Goal: Information Seeking & Learning: Check status

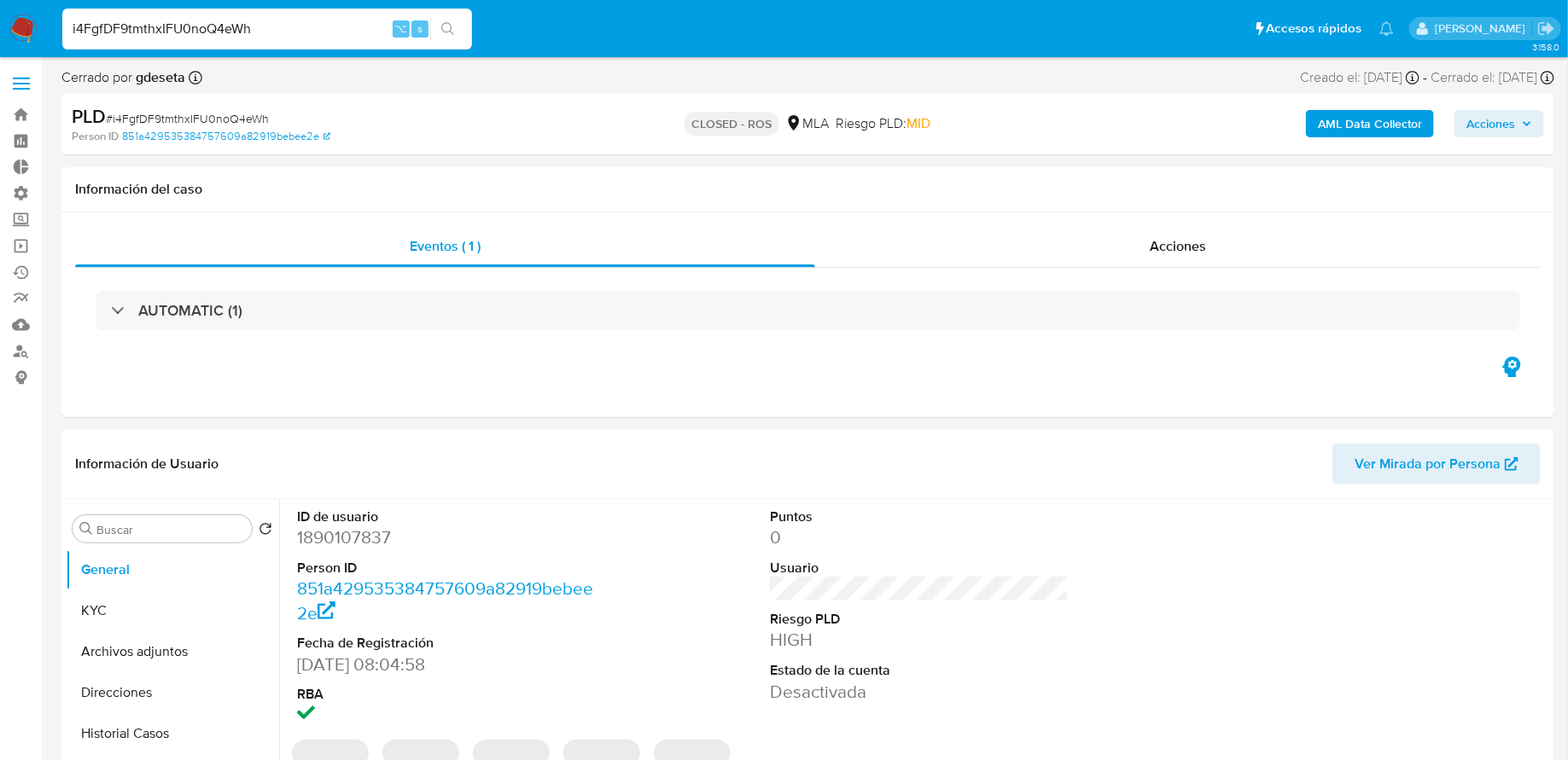
select select "10"
click at [173, 32] on input "i4FgfDF9tmthxIFU0noQ4eWh" at bounding box center [267, 28] width 410 height 22
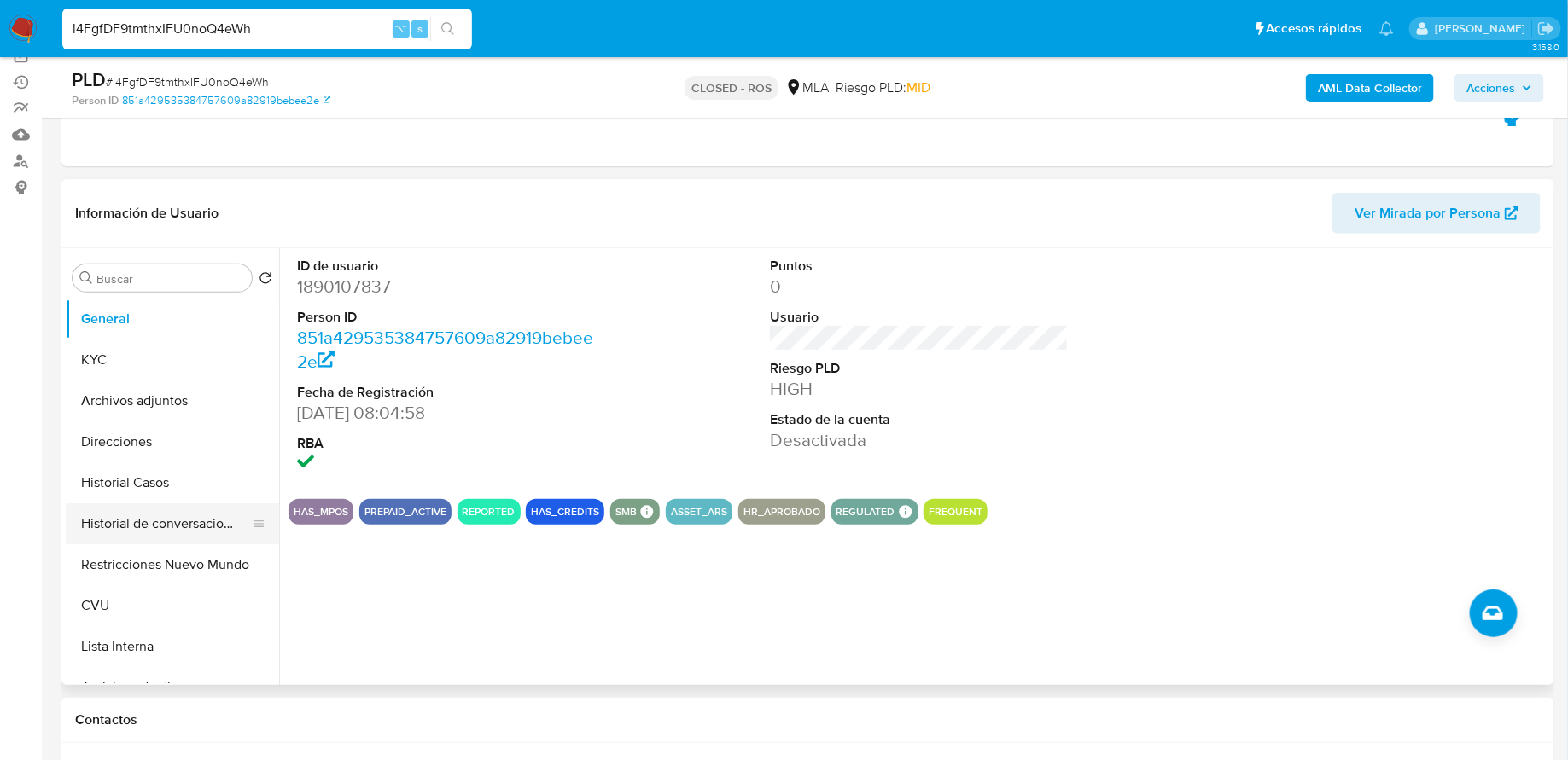
scroll to position [308, 0]
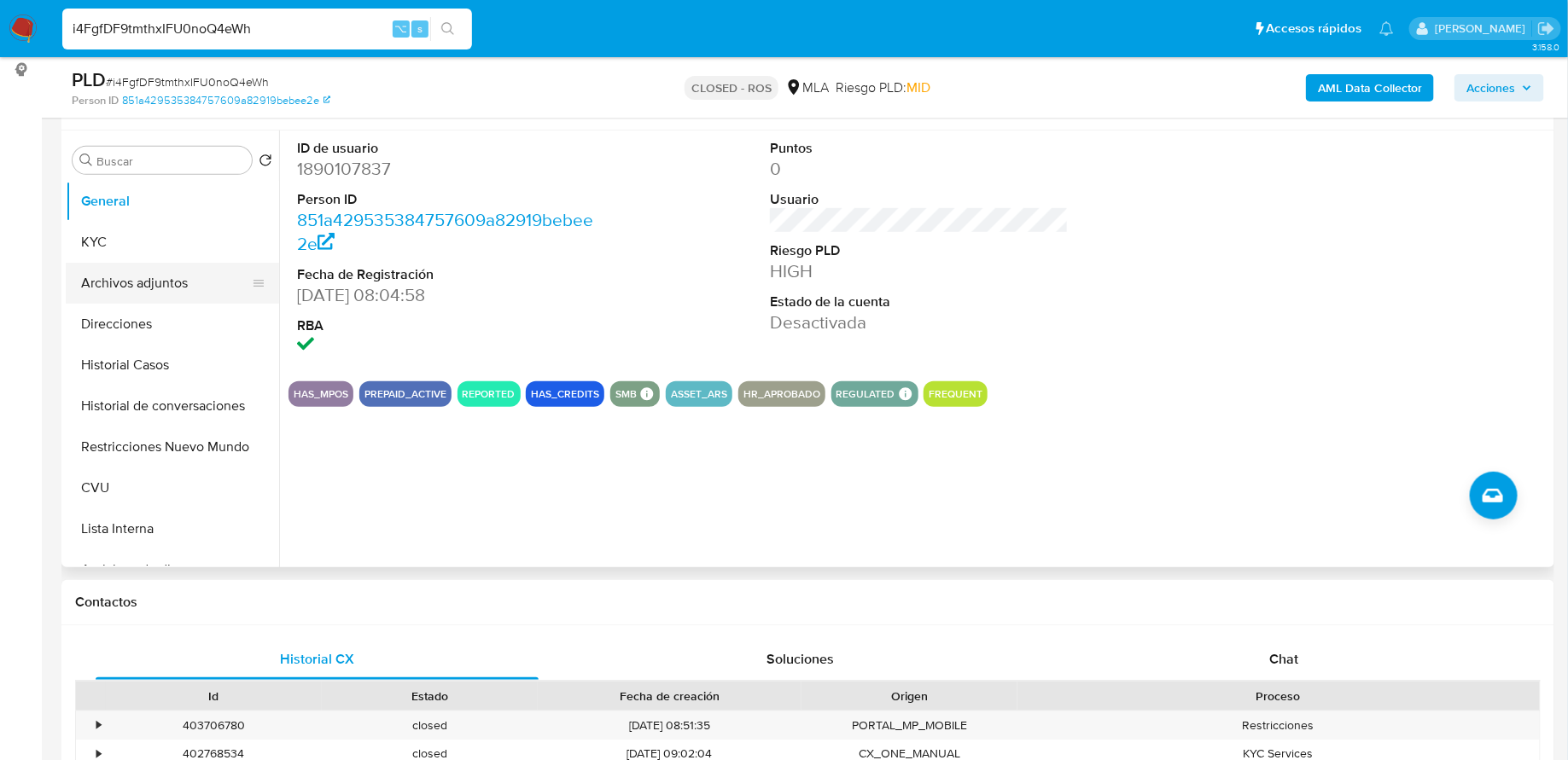
click at [180, 283] on button "Archivos adjuntos" at bounding box center [165, 284] width 200 height 41
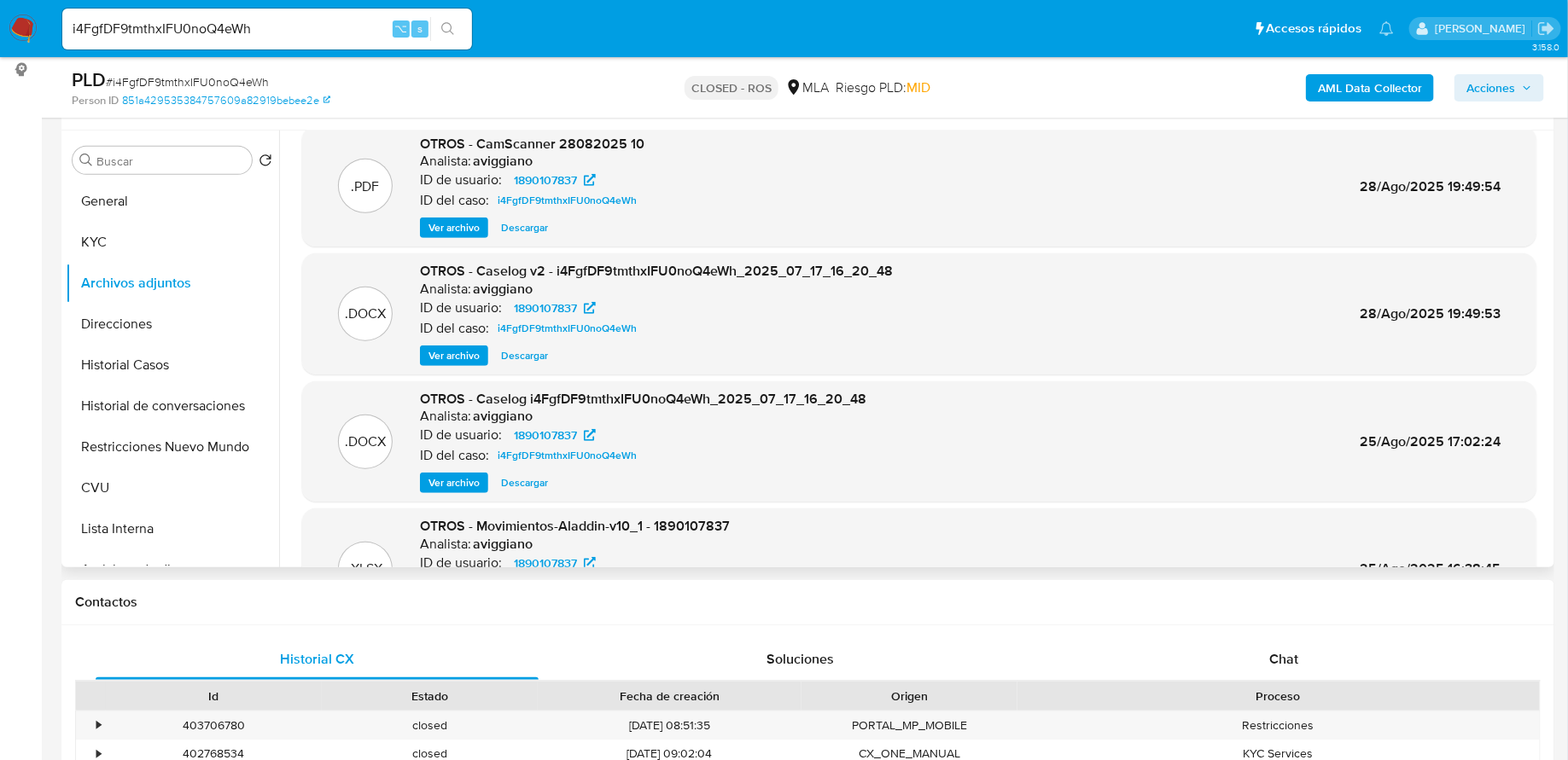
scroll to position [20, 0]
click at [470, 222] on span "Ver archivo" at bounding box center [454, 226] width 52 height 17
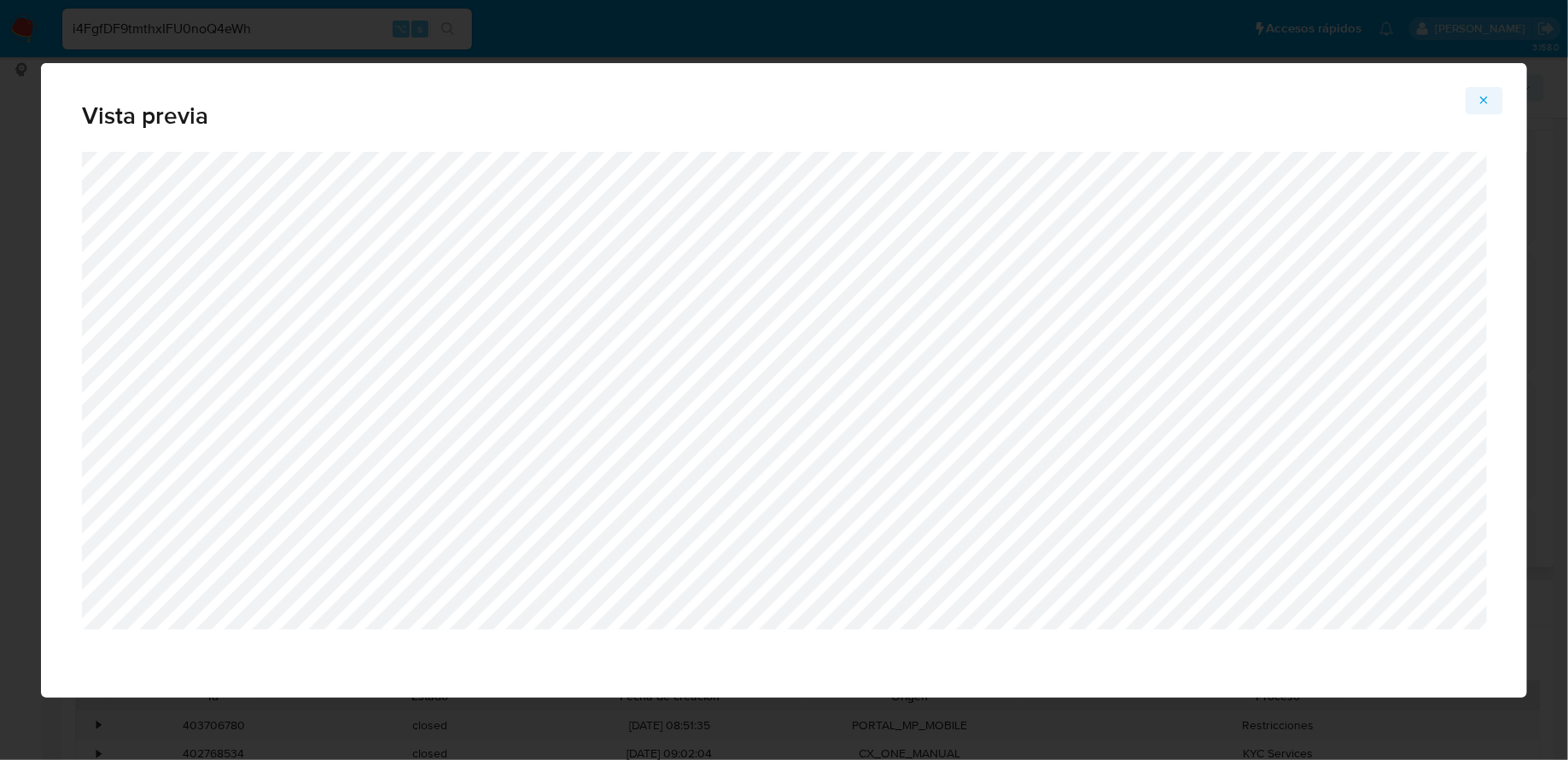
click at [1491, 95] on icon "Attachment preview" at bounding box center [1484, 100] width 13 height 13
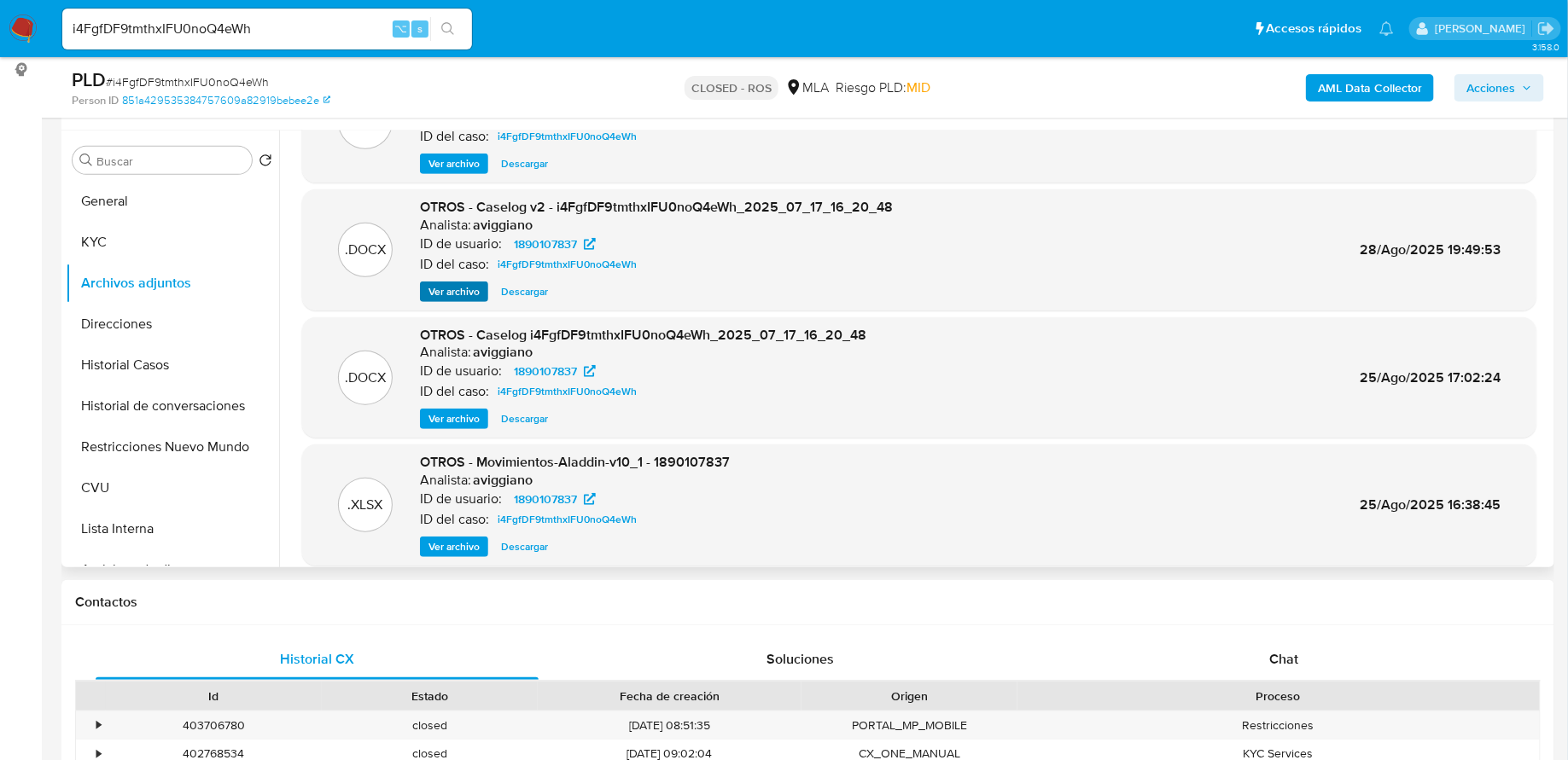
scroll to position [108, 0]
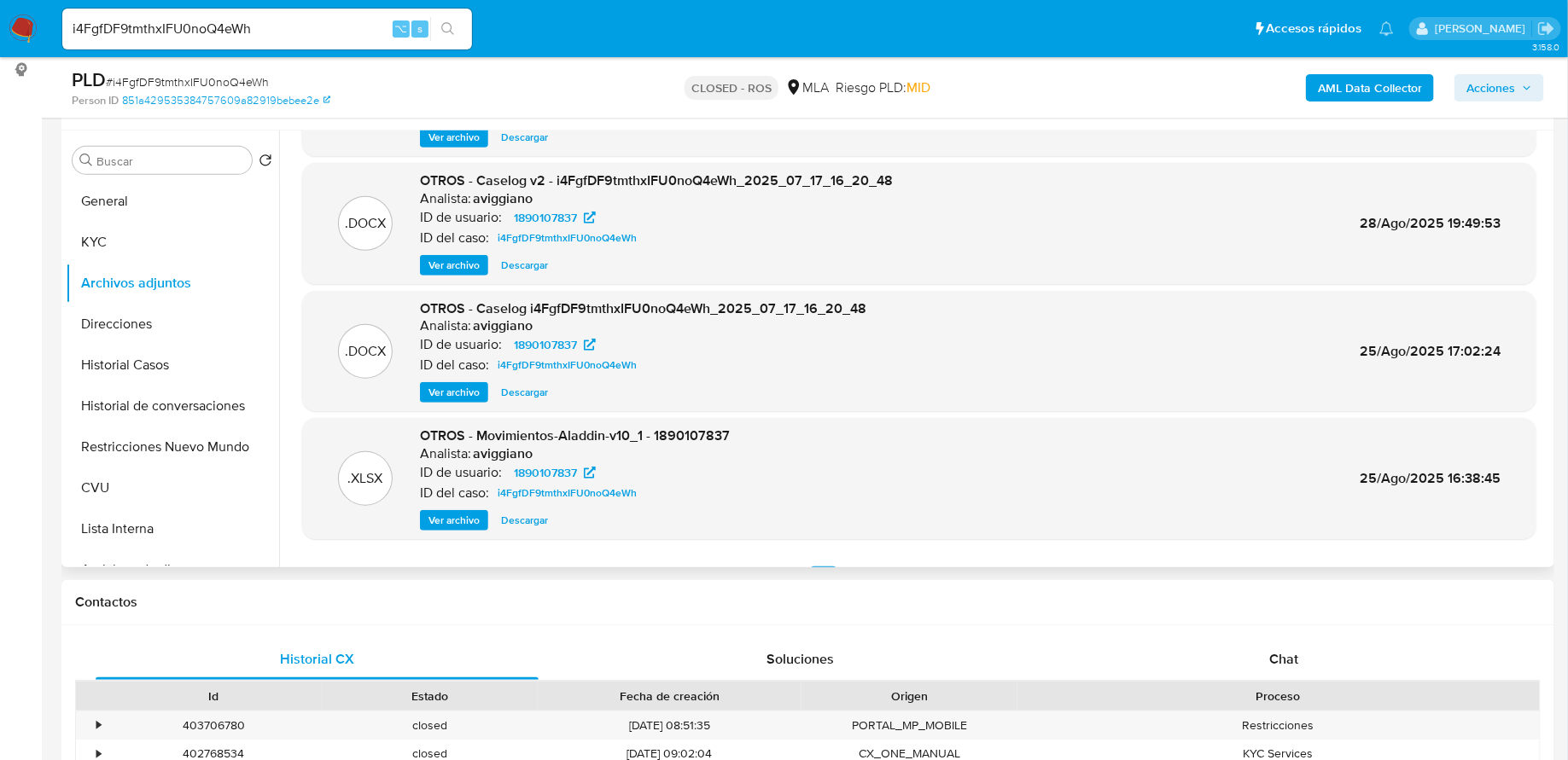
click at [467, 269] on span "Ver archivo" at bounding box center [454, 265] width 52 height 17
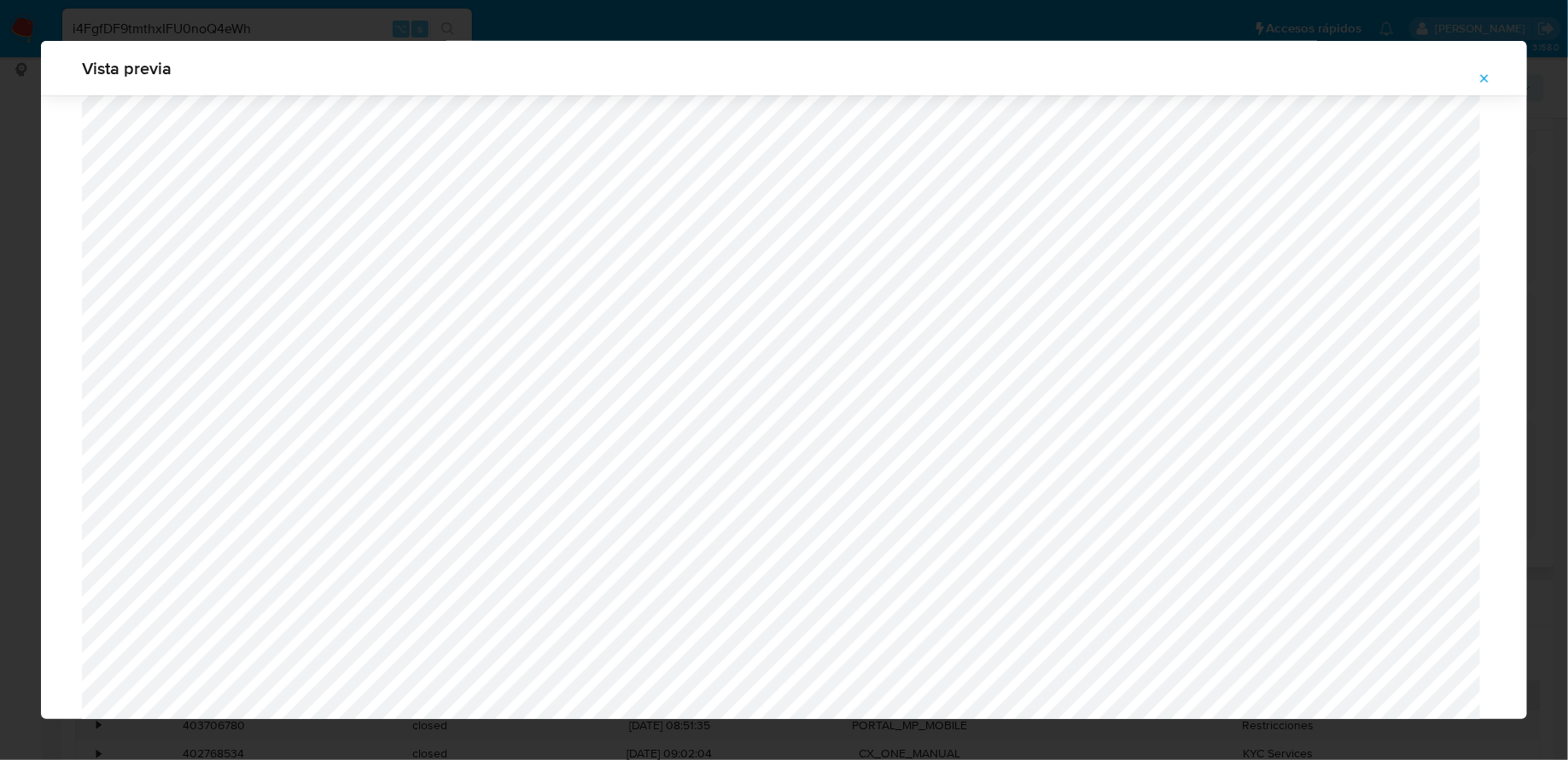
scroll to position [781, 0]
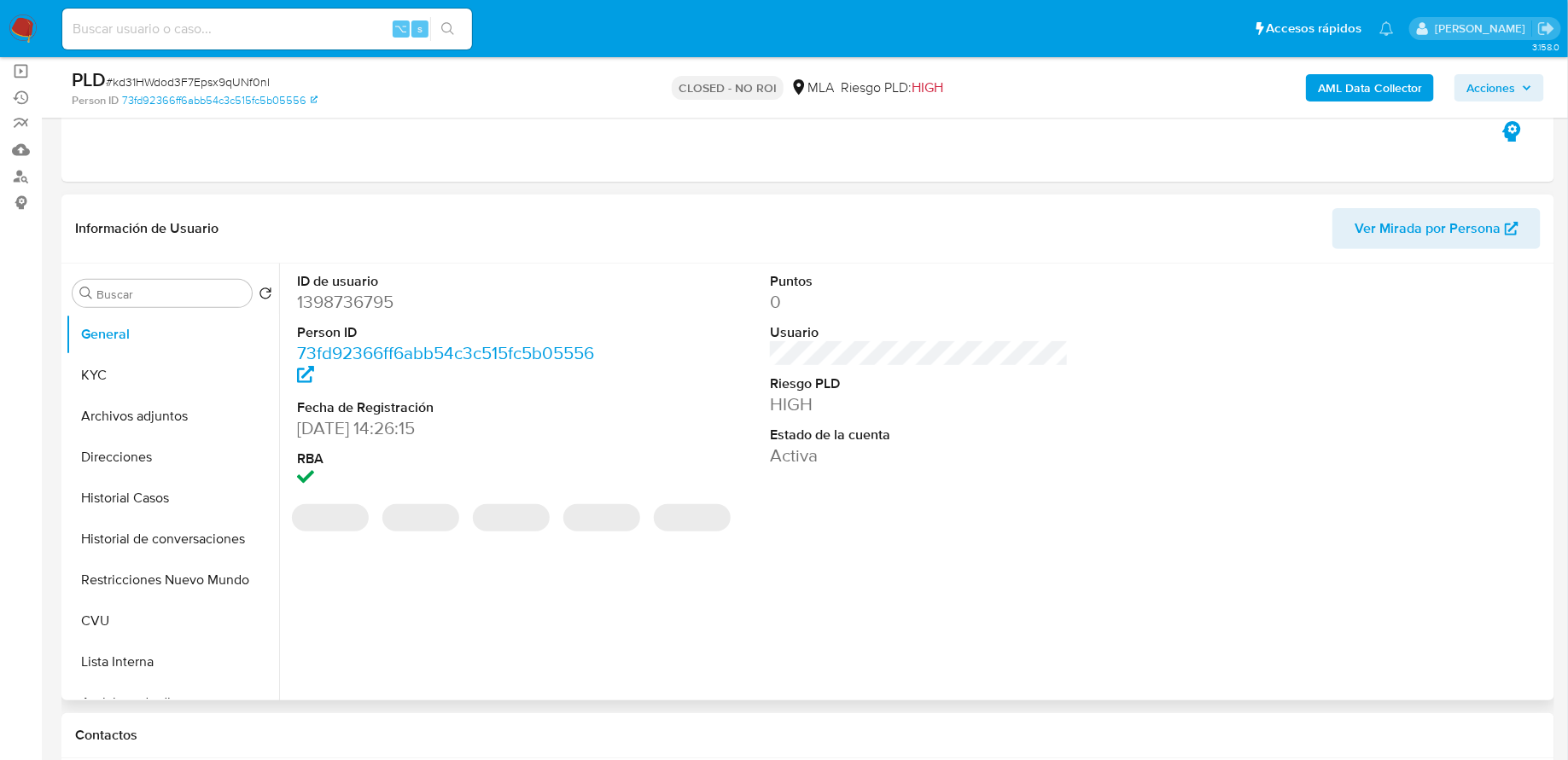
select select "10"
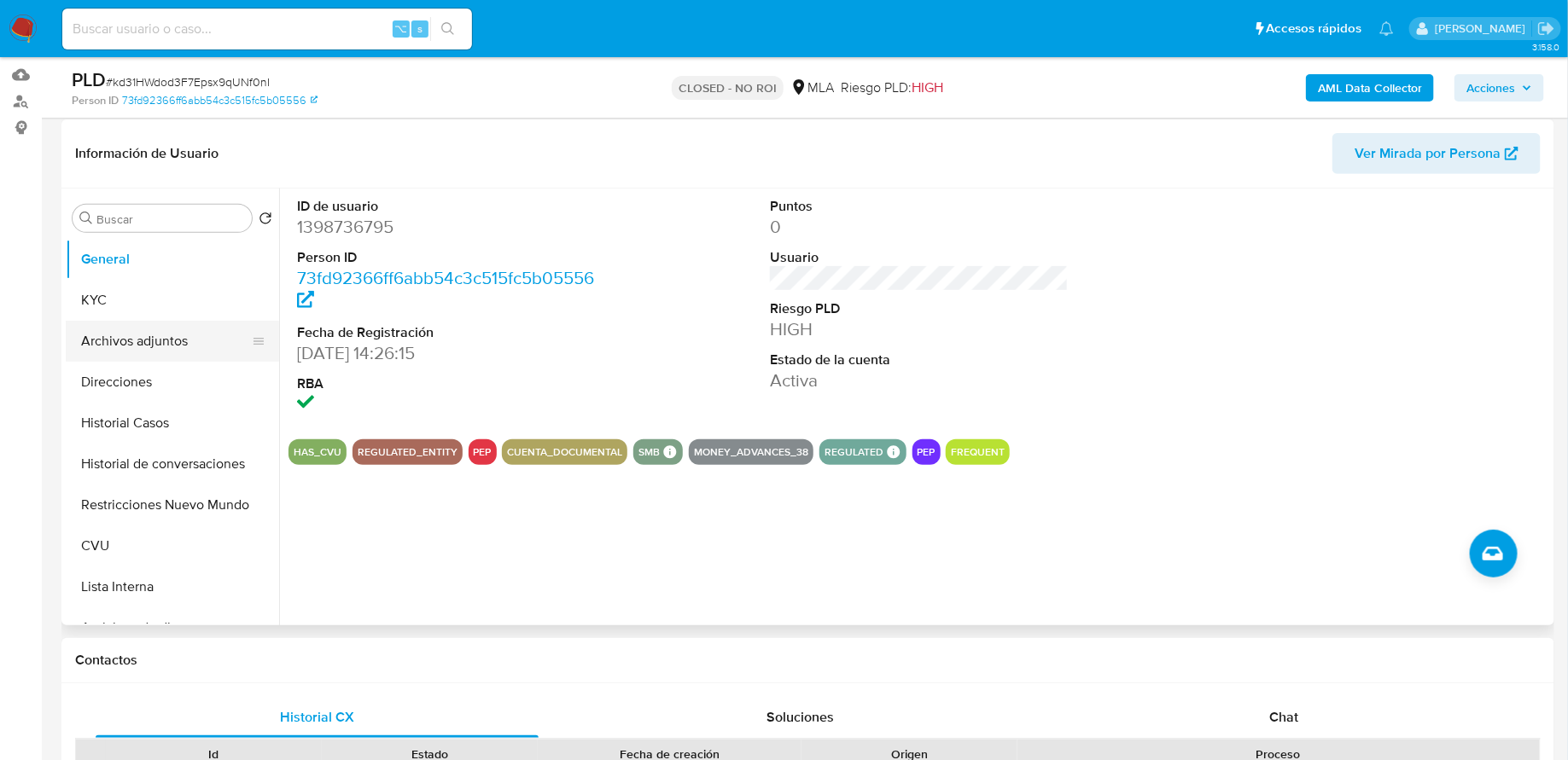
click at [166, 338] on button "Archivos adjuntos" at bounding box center [165, 341] width 200 height 41
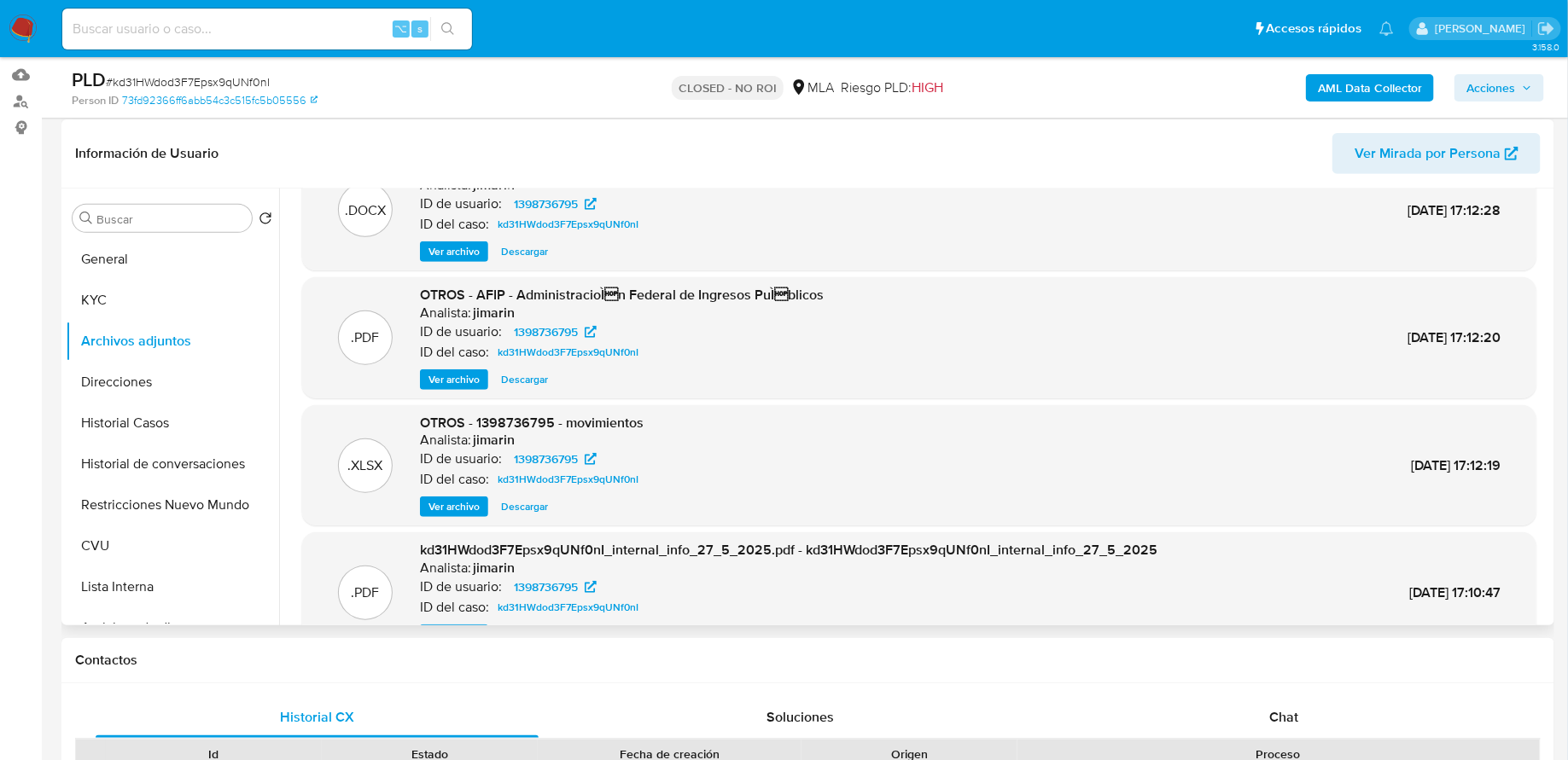
scroll to position [58, 0]
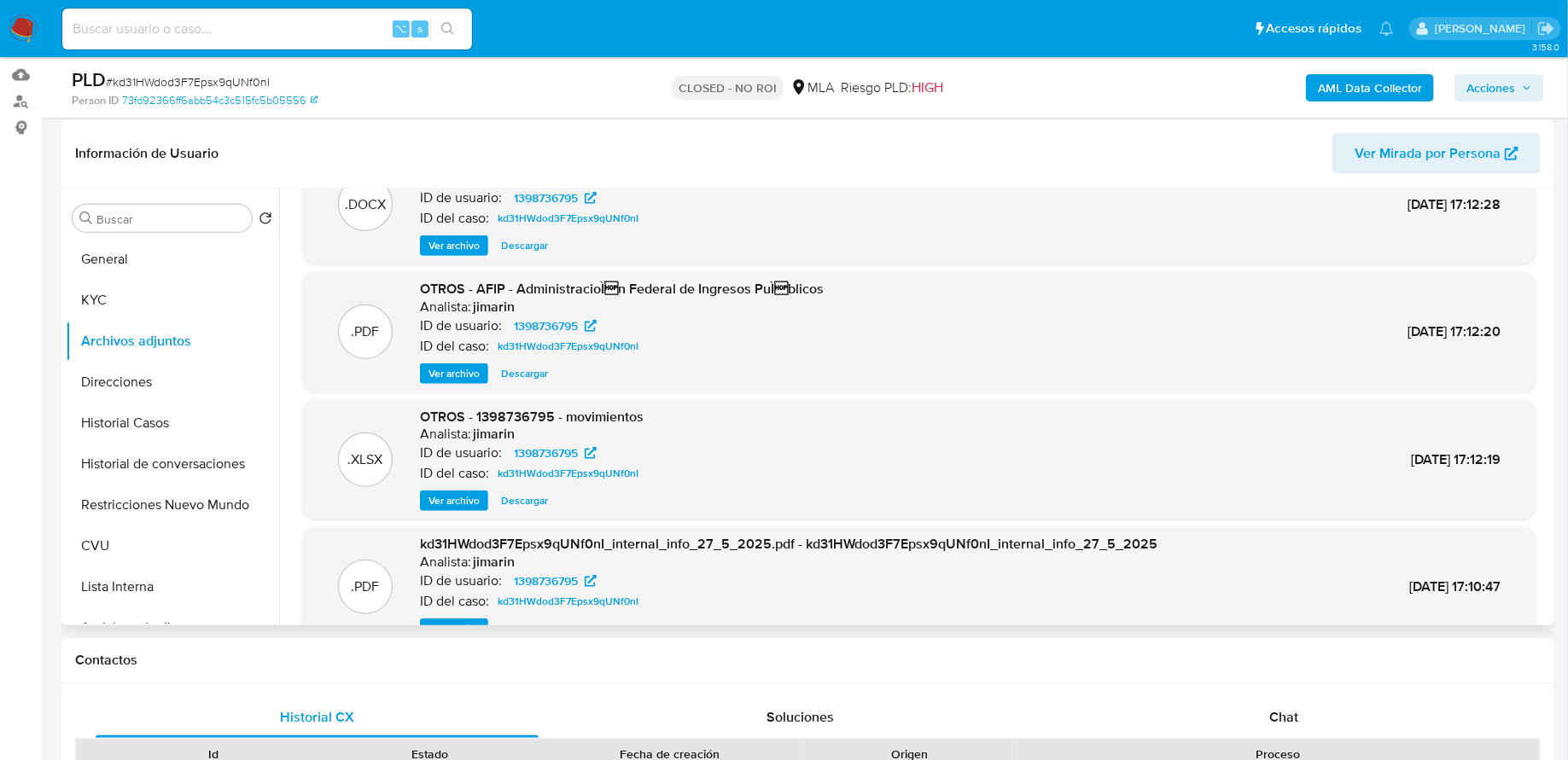
click at [446, 500] on span "Ver archivo" at bounding box center [454, 500] width 52 height 17
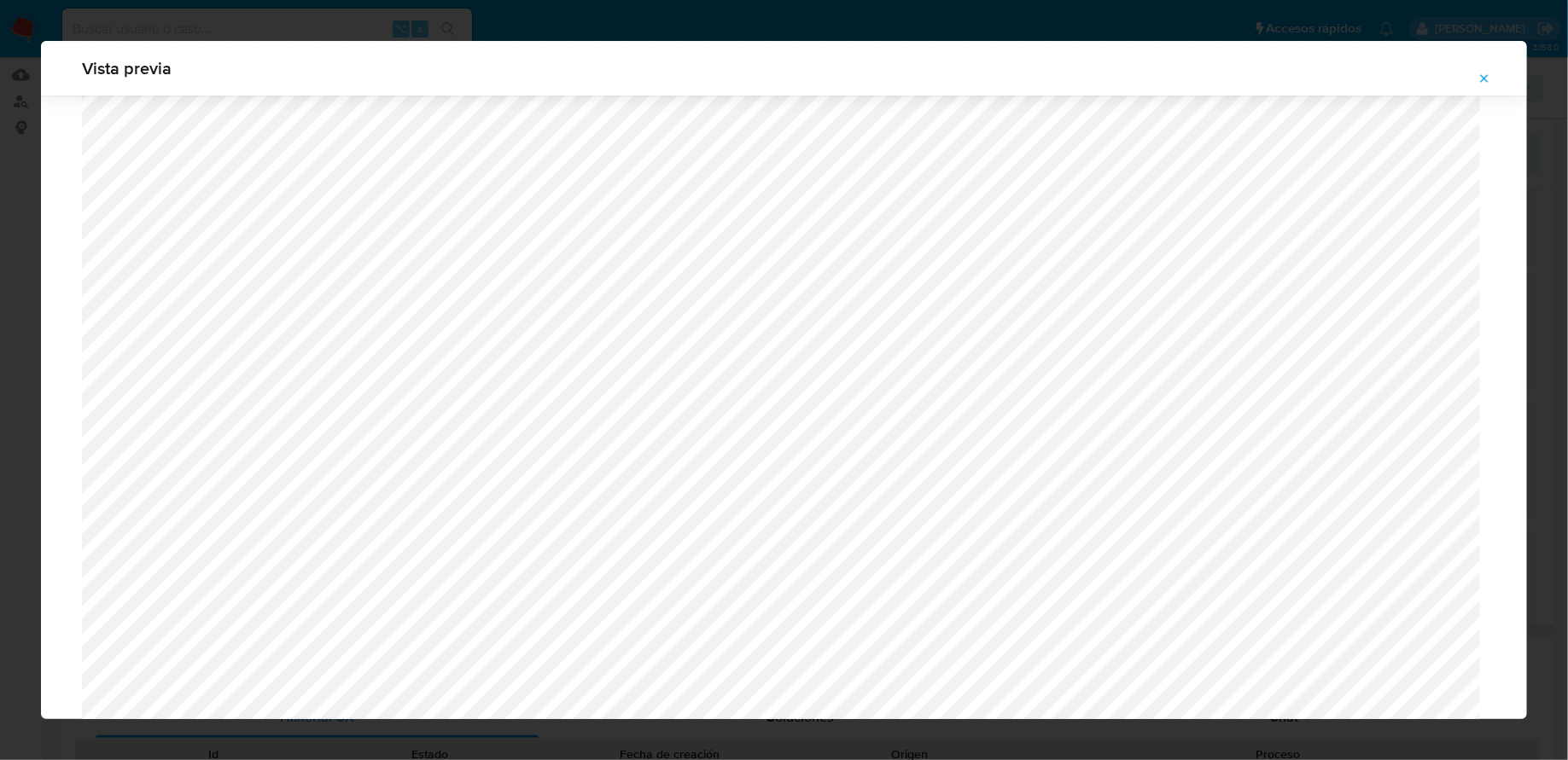
scroll to position [2066, 0]
click at [1476, 73] on button "Attachment preview" at bounding box center [1484, 78] width 37 height 28
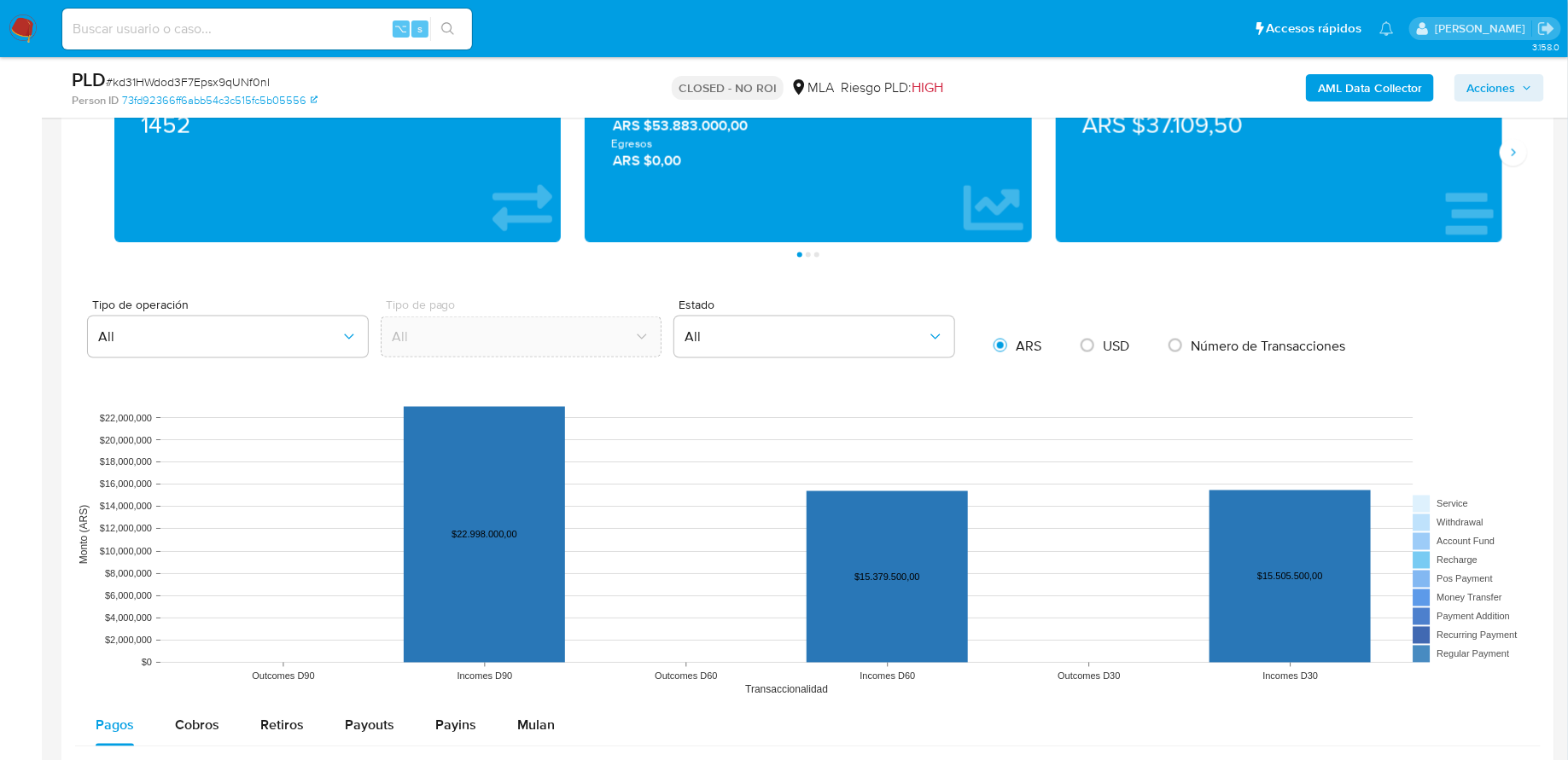
scroll to position [1030, 0]
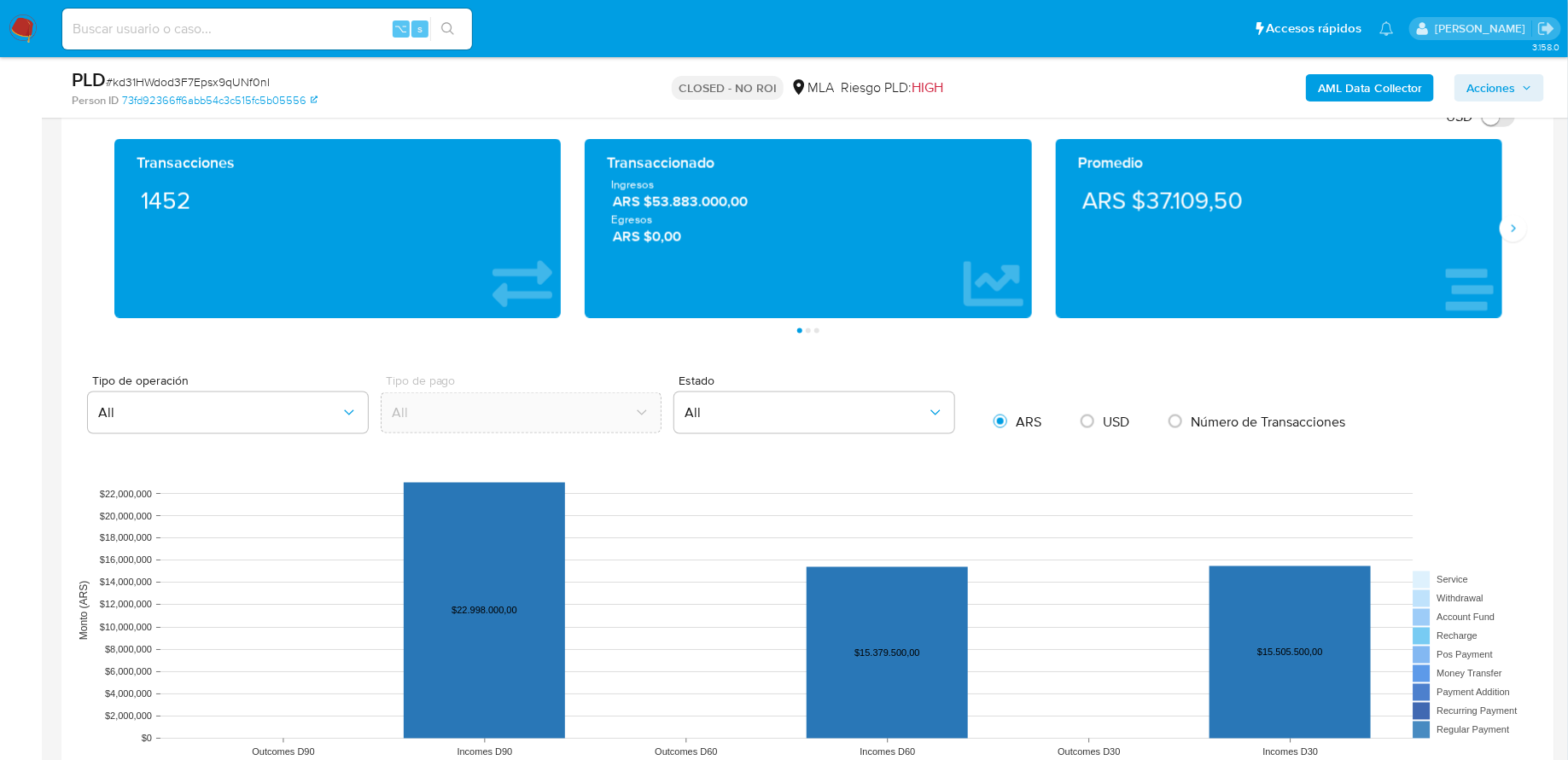
click at [230, 43] on div "⌥ s" at bounding box center [267, 29] width 410 height 41
click at [225, 29] on input at bounding box center [267, 28] width 410 height 22
paste input "SF4yHJqZl9DarGZwgp2WZdax"
type input "SF4yHJqZl9DarGZwgp2WZdax"
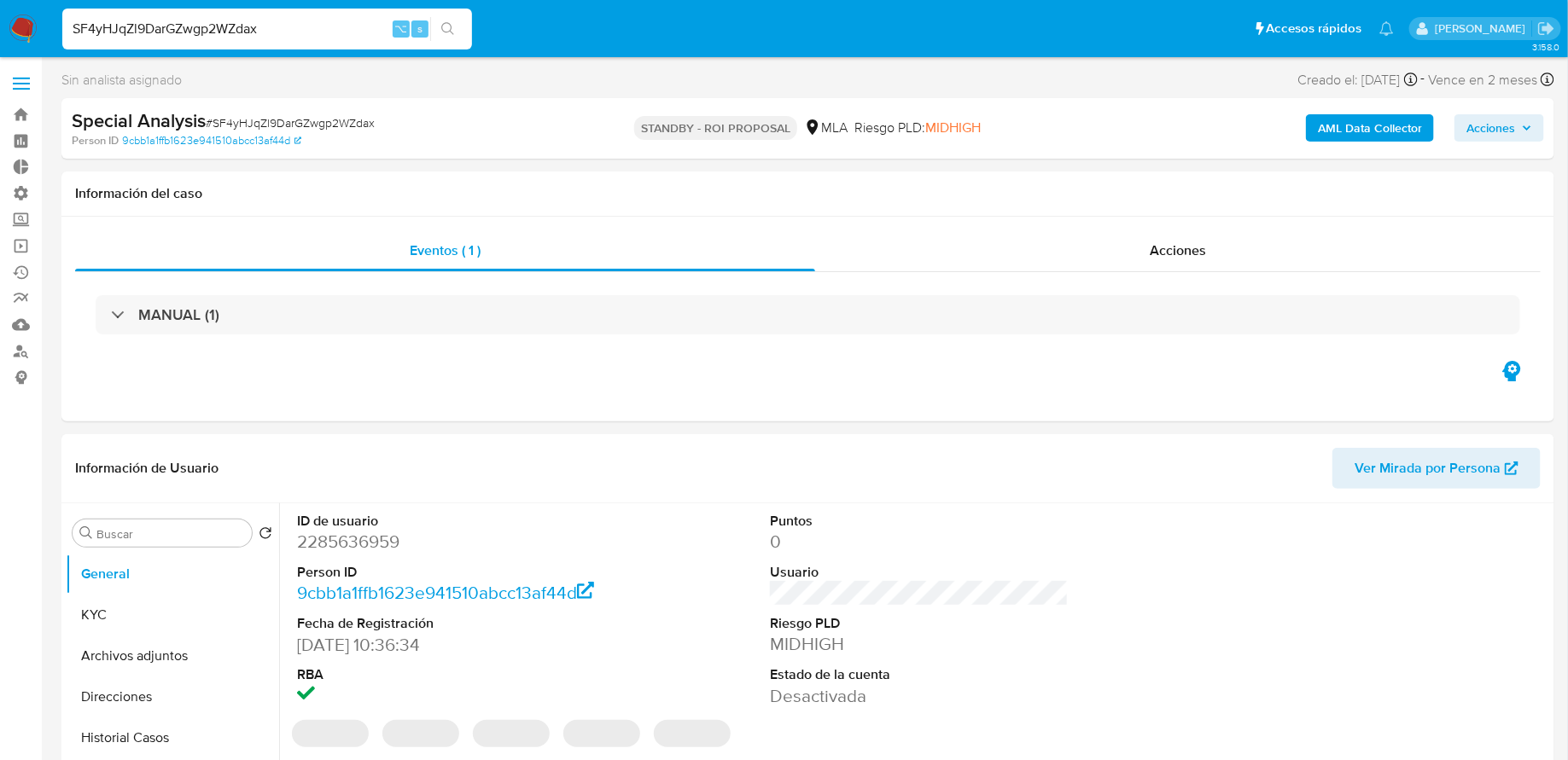
select select "10"
